Goal: Task Accomplishment & Management: Use online tool/utility

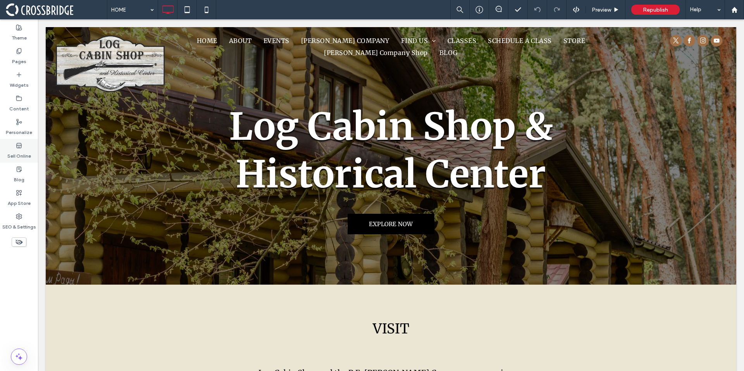
click at [18, 146] on icon at bounding box center [19, 146] width 6 height 6
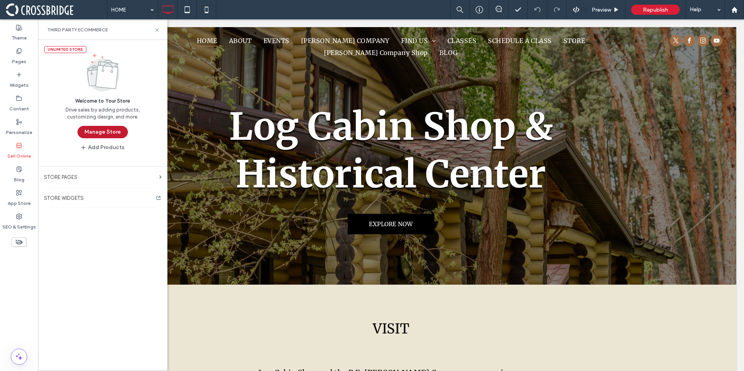
click at [88, 135] on button "Manage Store" at bounding box center [103, 132] width 50 height 12
click at [85, 136] on button "Manage Store" at bounding box center [103, 132] width 50 height 12
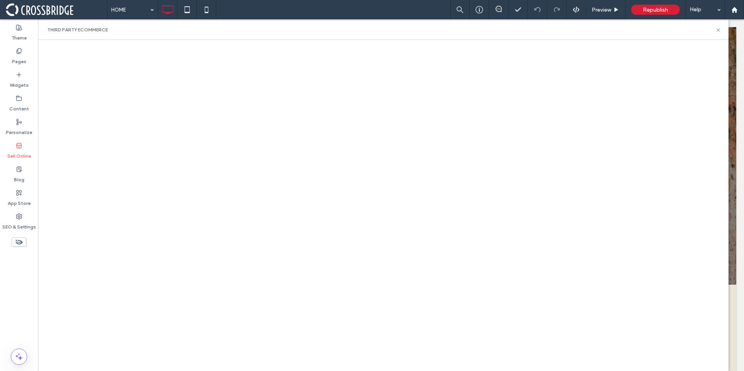
click at [281, 27] on div "Third Party eCommerce" at bounding box center [383, 30] width 672 height 6
